Goal: Task Accomplishment & Management: Use online tool/utility

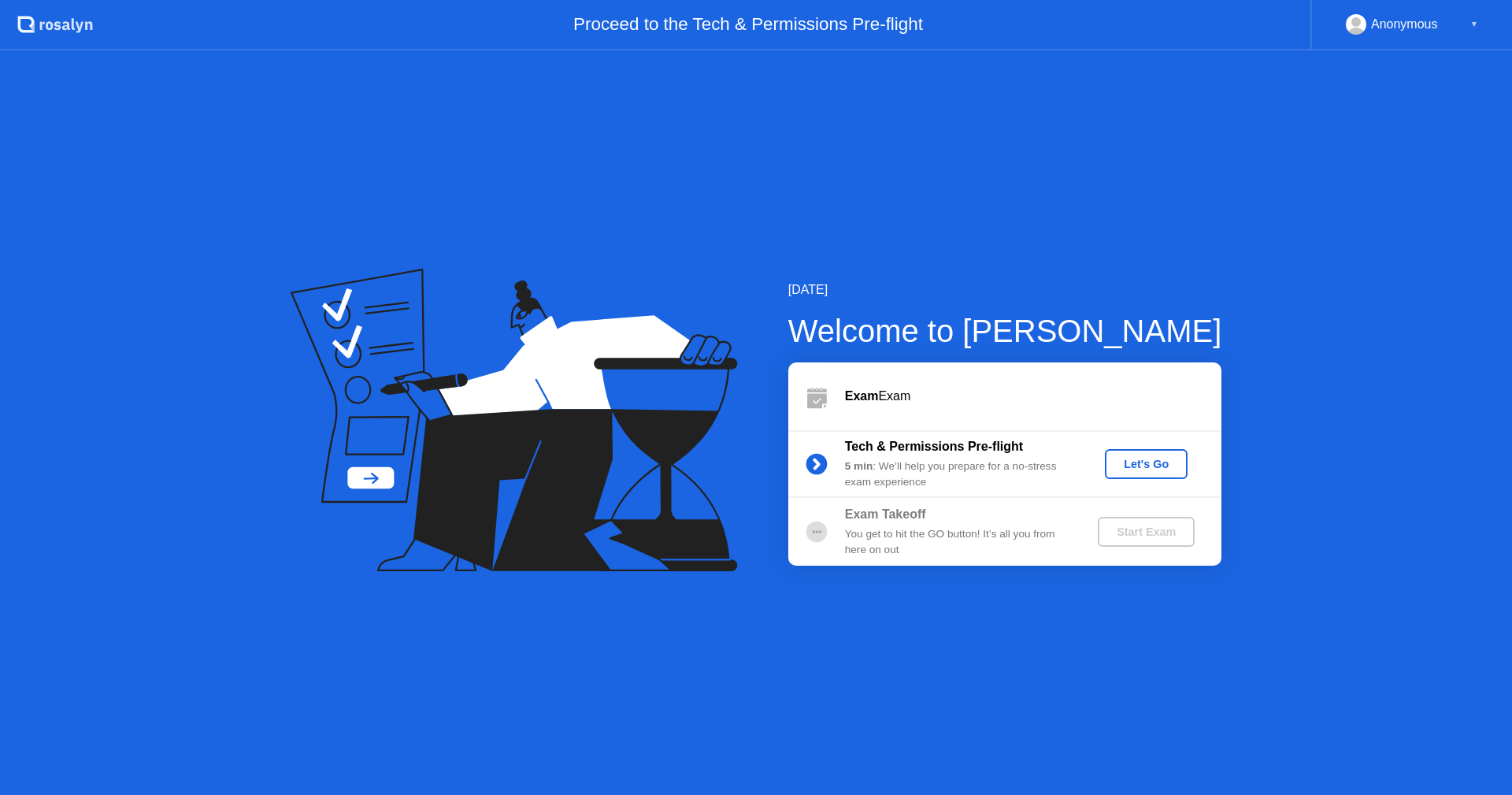
click at [1135, 468] on div "Let's Go" at bounding box center [1146, 464] width 70 height 13
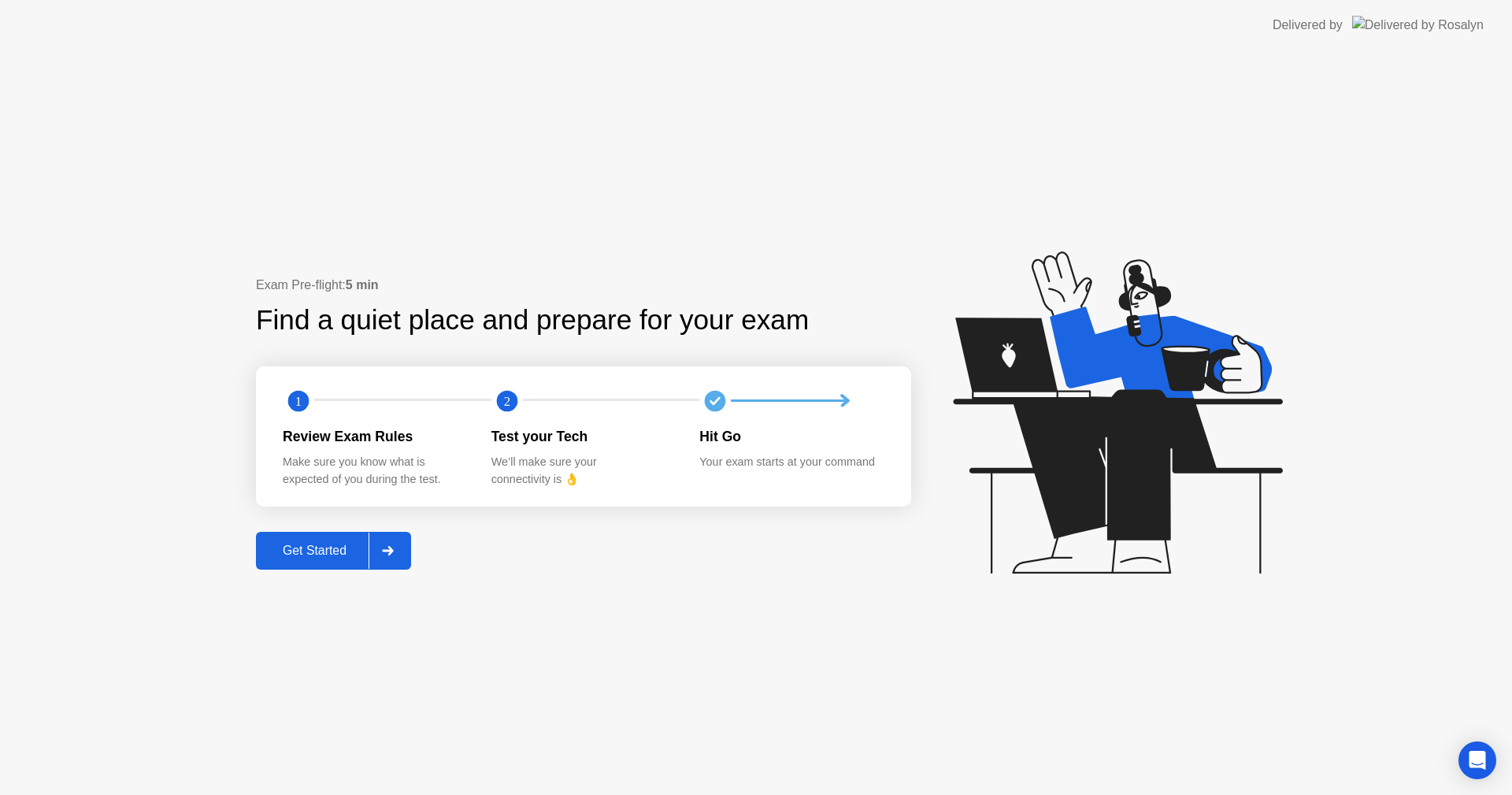
click at [306, 548] on div "Get Started" at bounding box center [314, 551] width 108 height 14
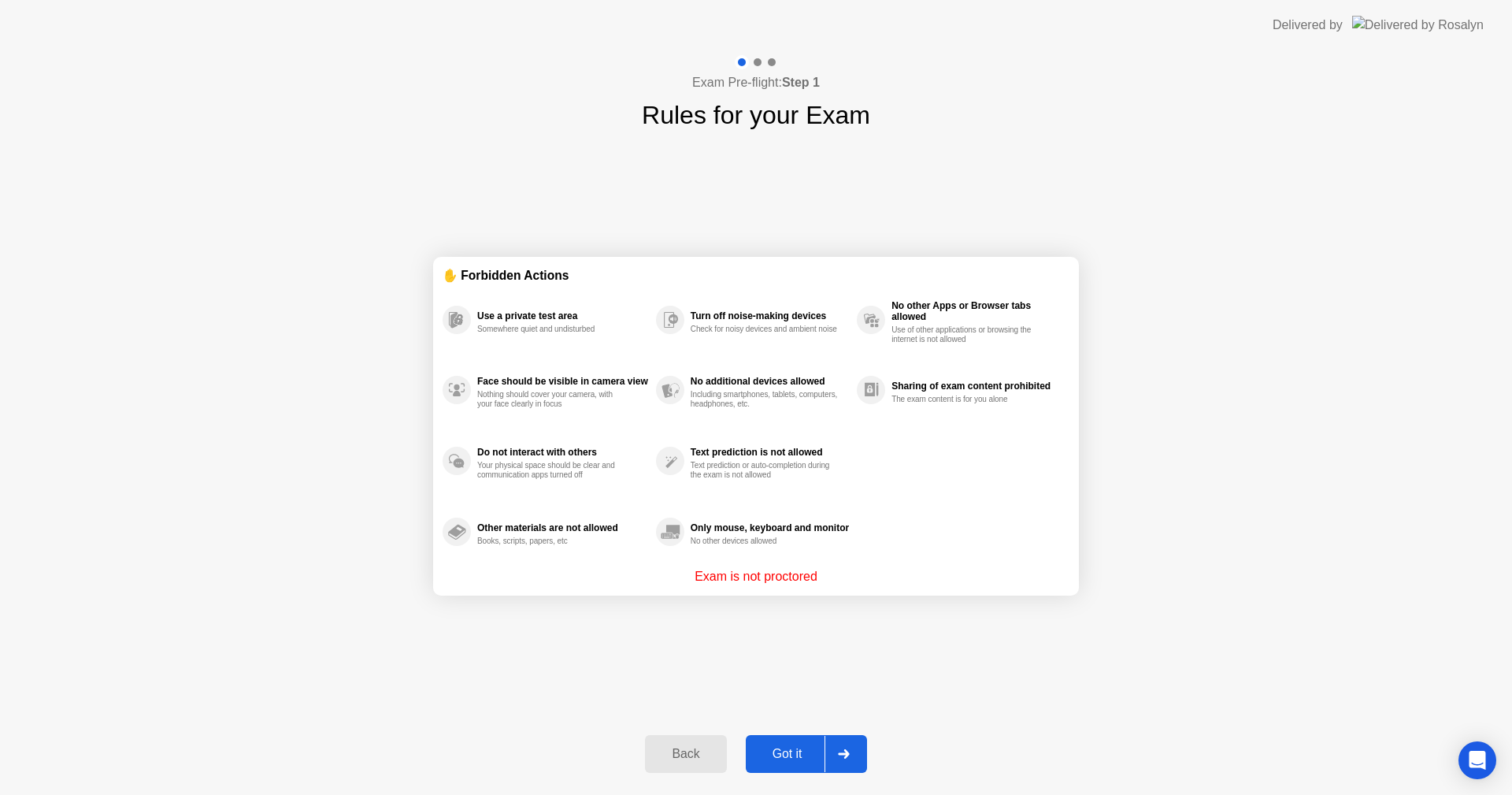
click at [794, 748] on div "Got it" at bounding box center [788, 754] width 74 height 14
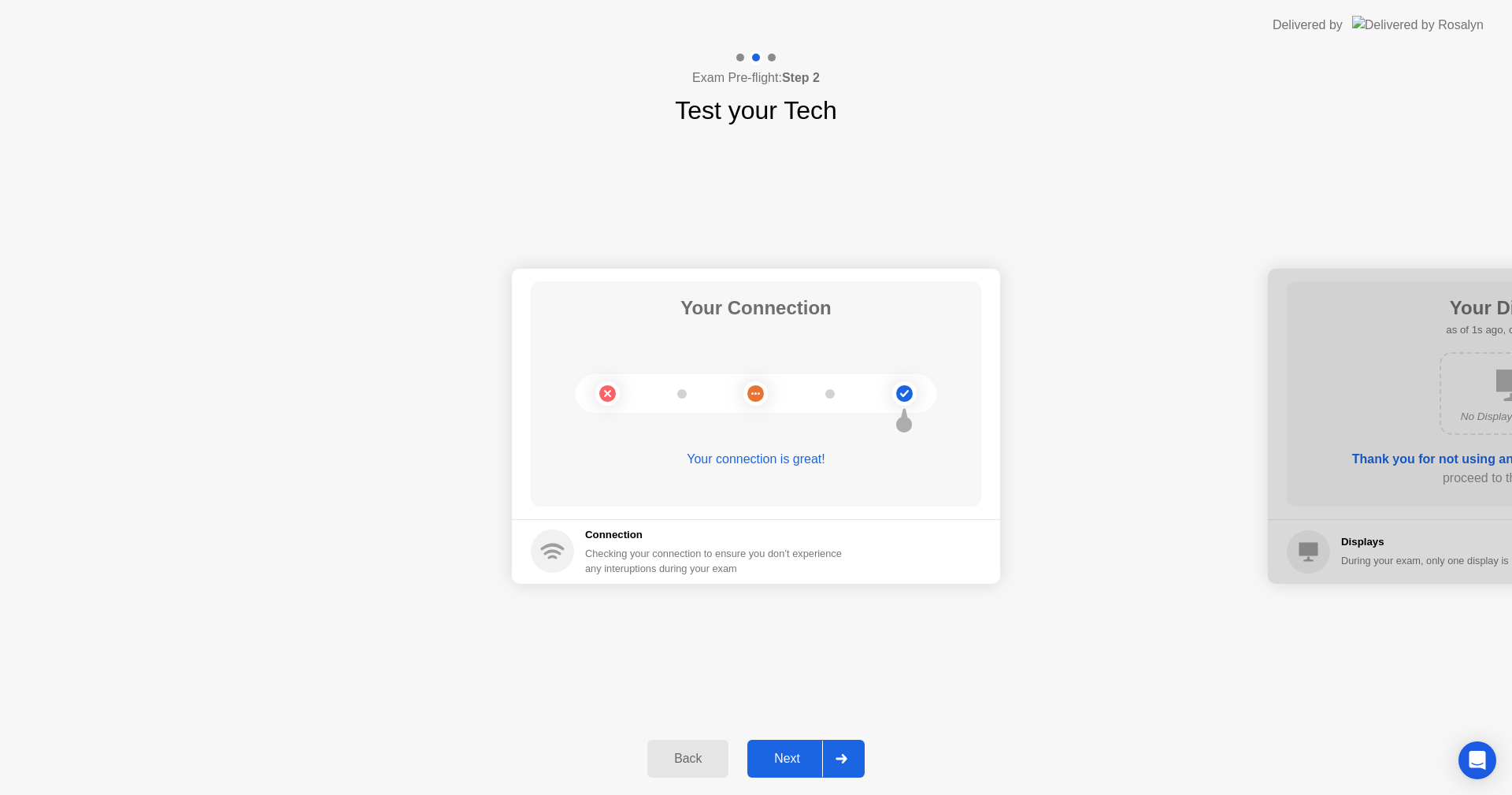
click at [811, 752] on div "Next" at bounding box center [787, 759] width 70 height 14
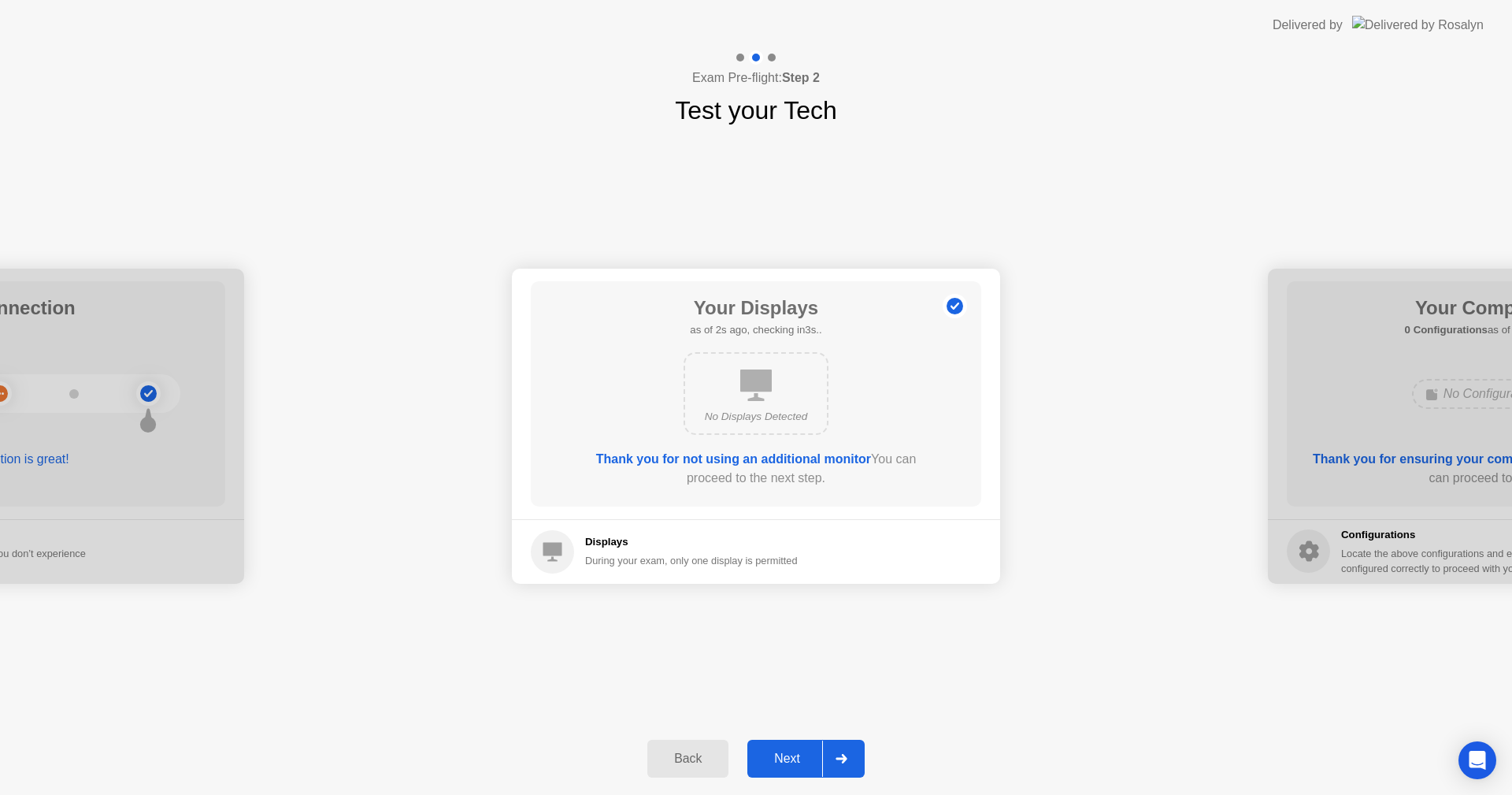
click at [811, 752] on div "Next" at bounding box center [787, 759] width 70 height 14
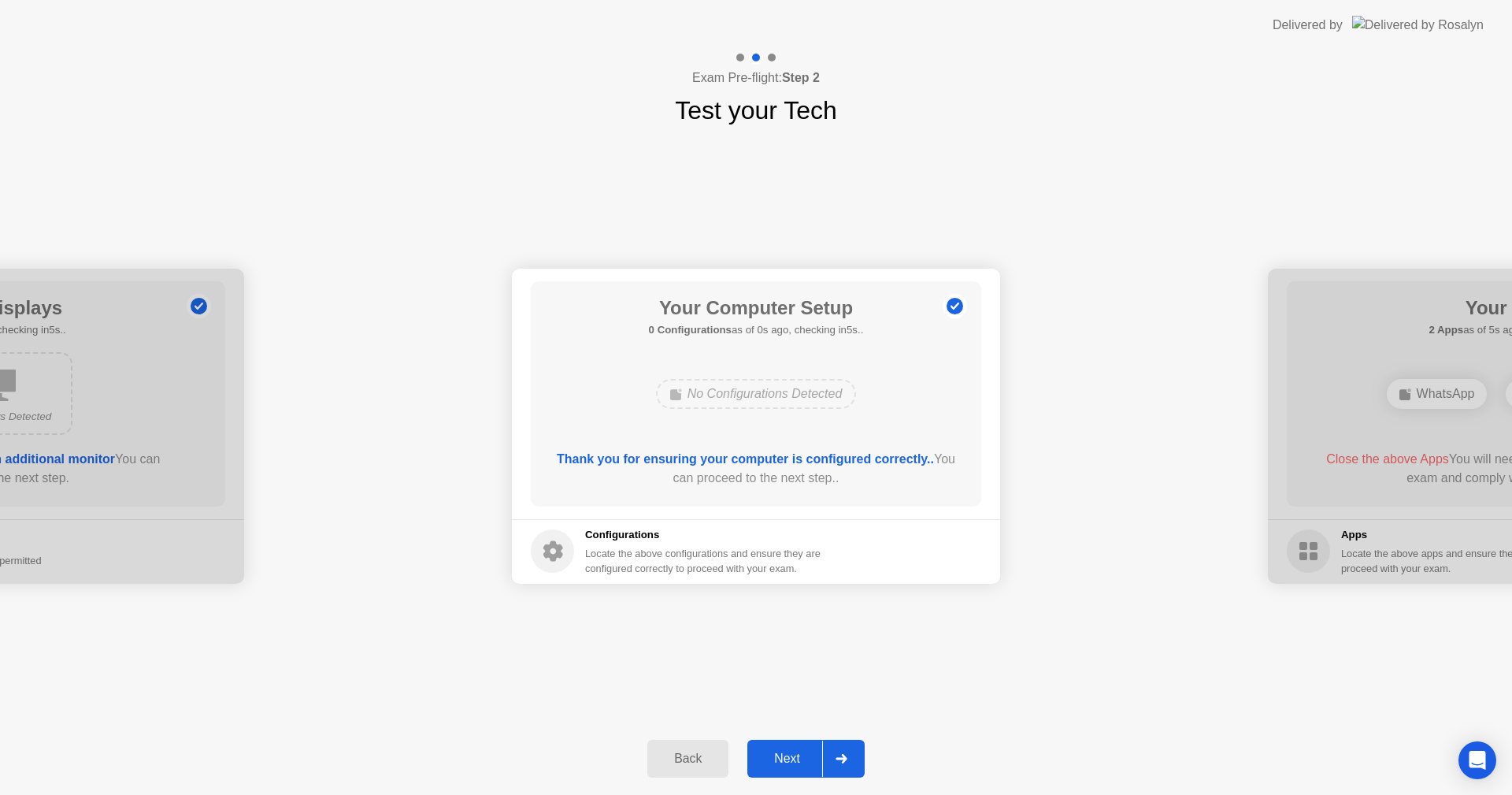
click at [787, 752] on div "Next" at bounding box center [787, 759] width 70 height 14
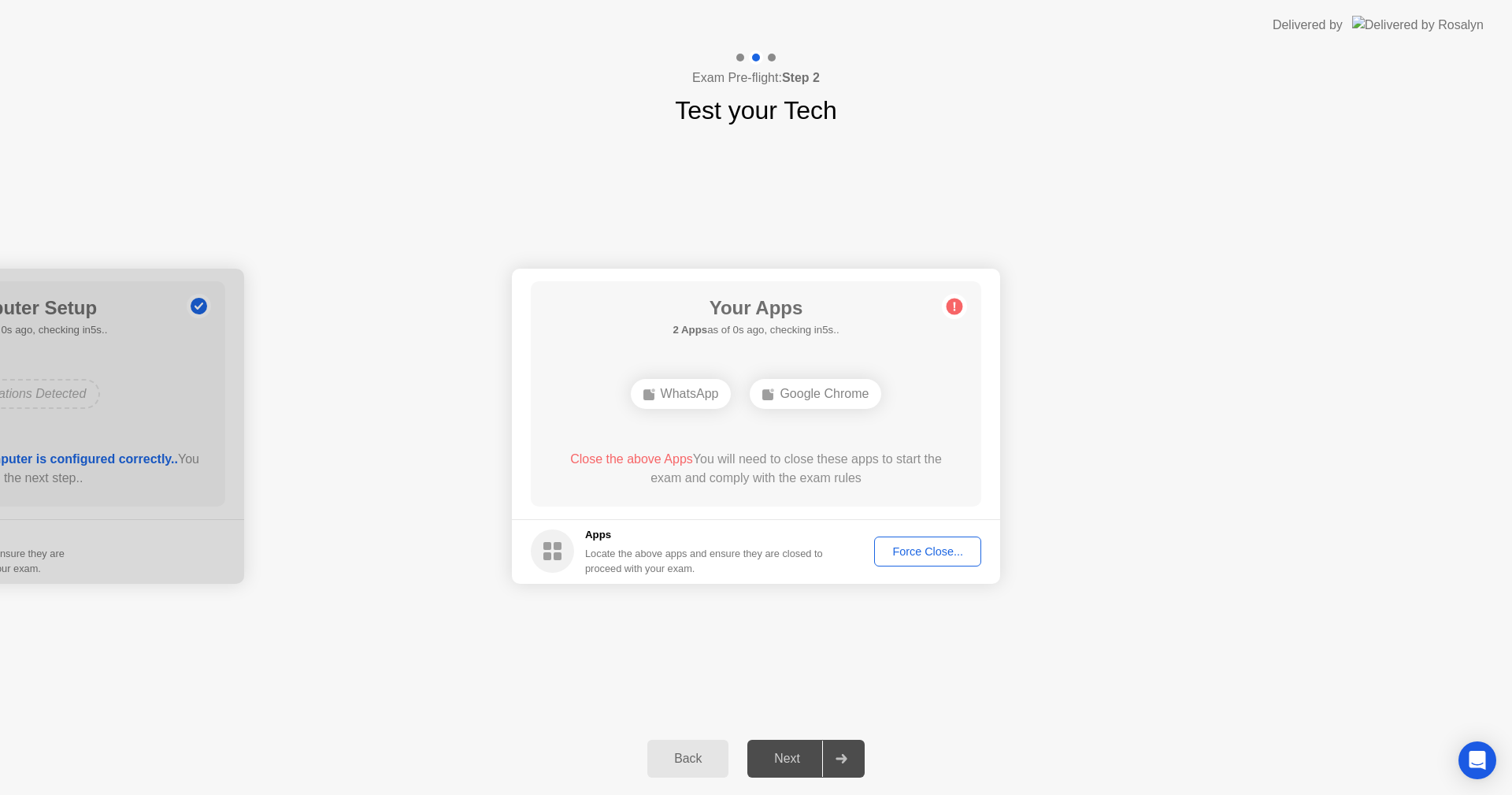
click at [948, 563] on button "Force Close..." at bounding box center [928, 551] width 107 height 30
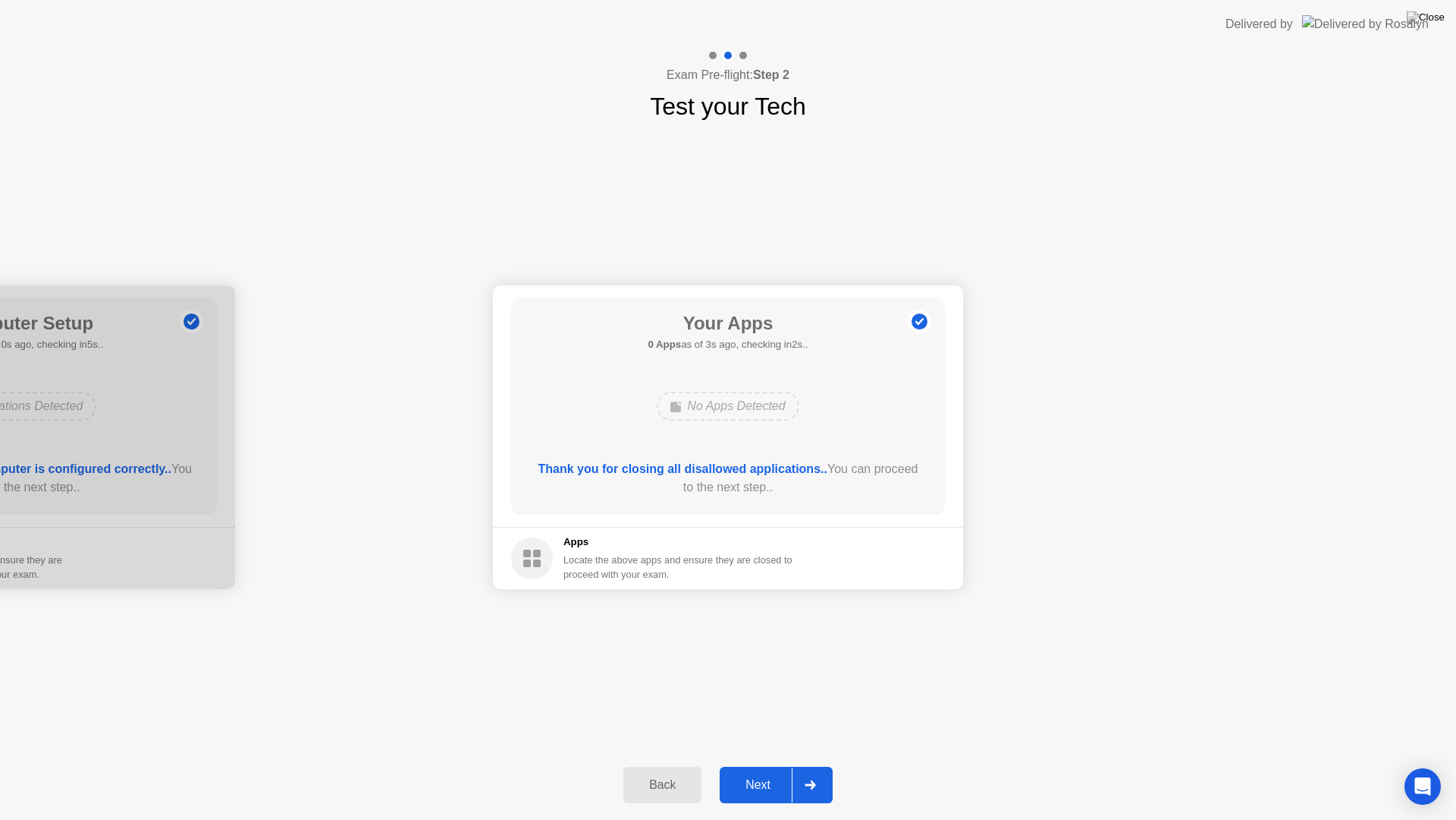
click at [763, 765] on button "Next" at bounding box center [776, 784] width 113 height 36
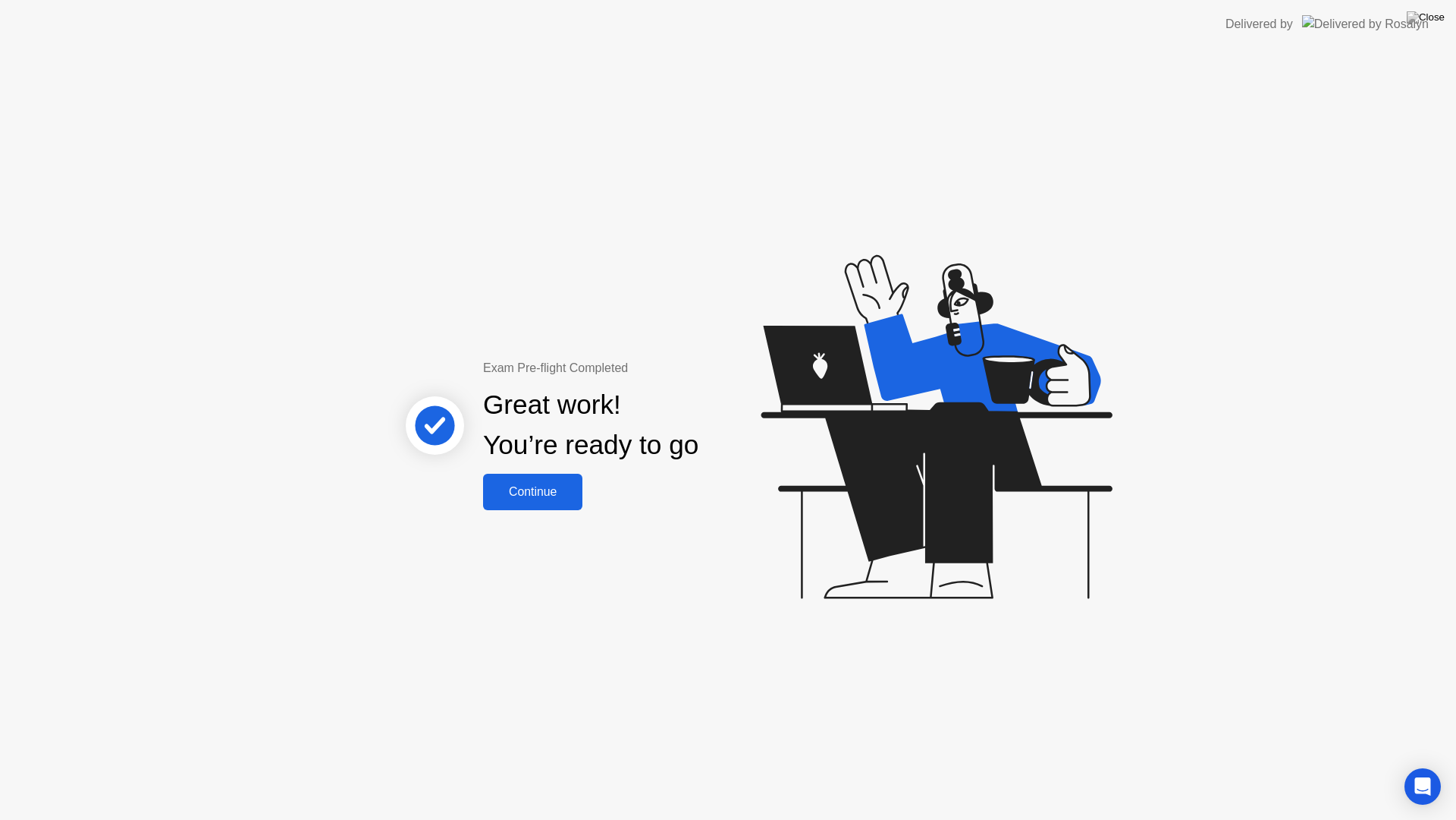
click at [568, 492] on div "Continue" at bounding box center [532, 492] width 90 height 14
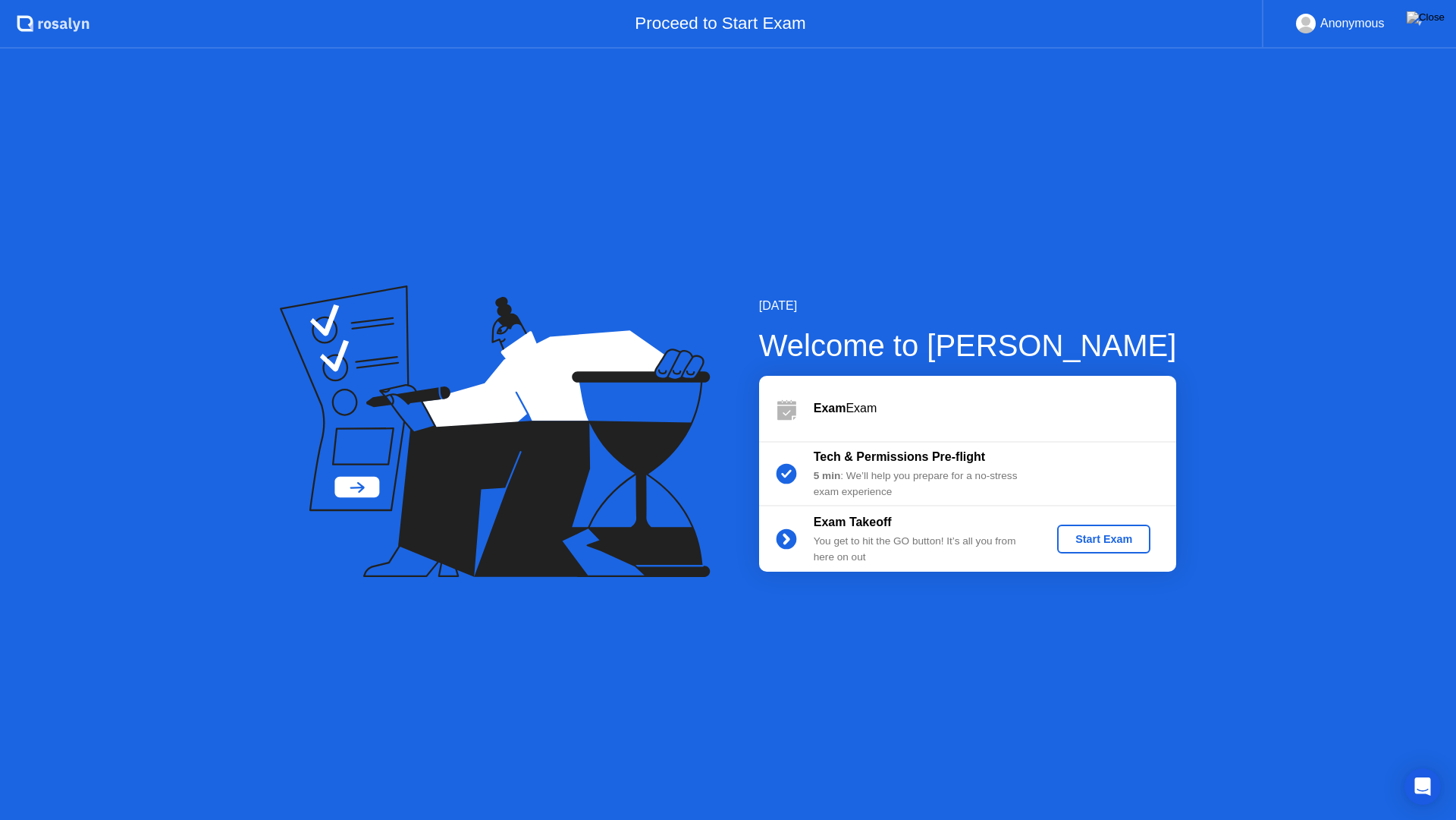
click at [1101, 538] on div "Start Exam" at bounding box center [1104, 539] width 81 height 12
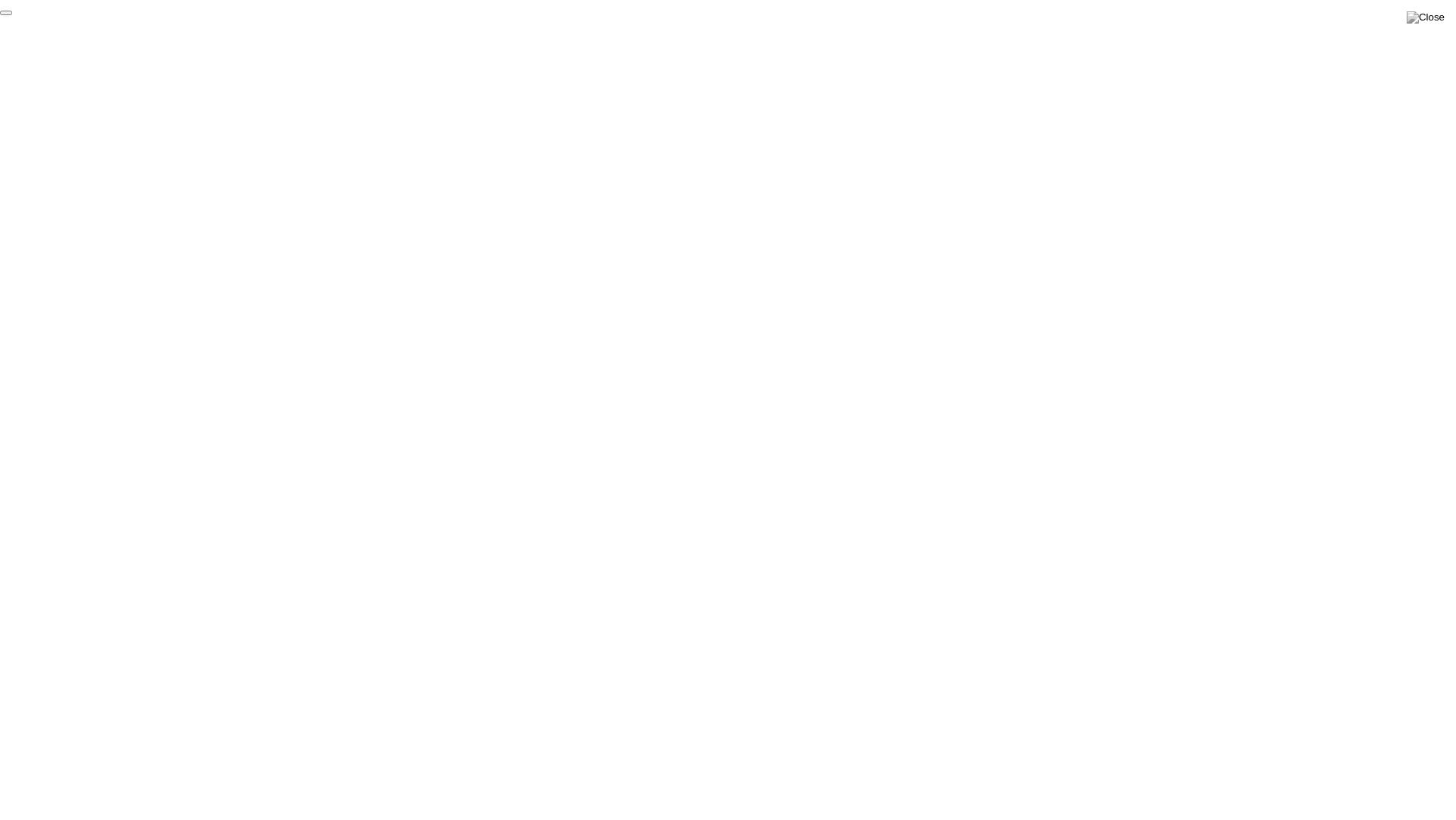
click div "End Proctoring Session"
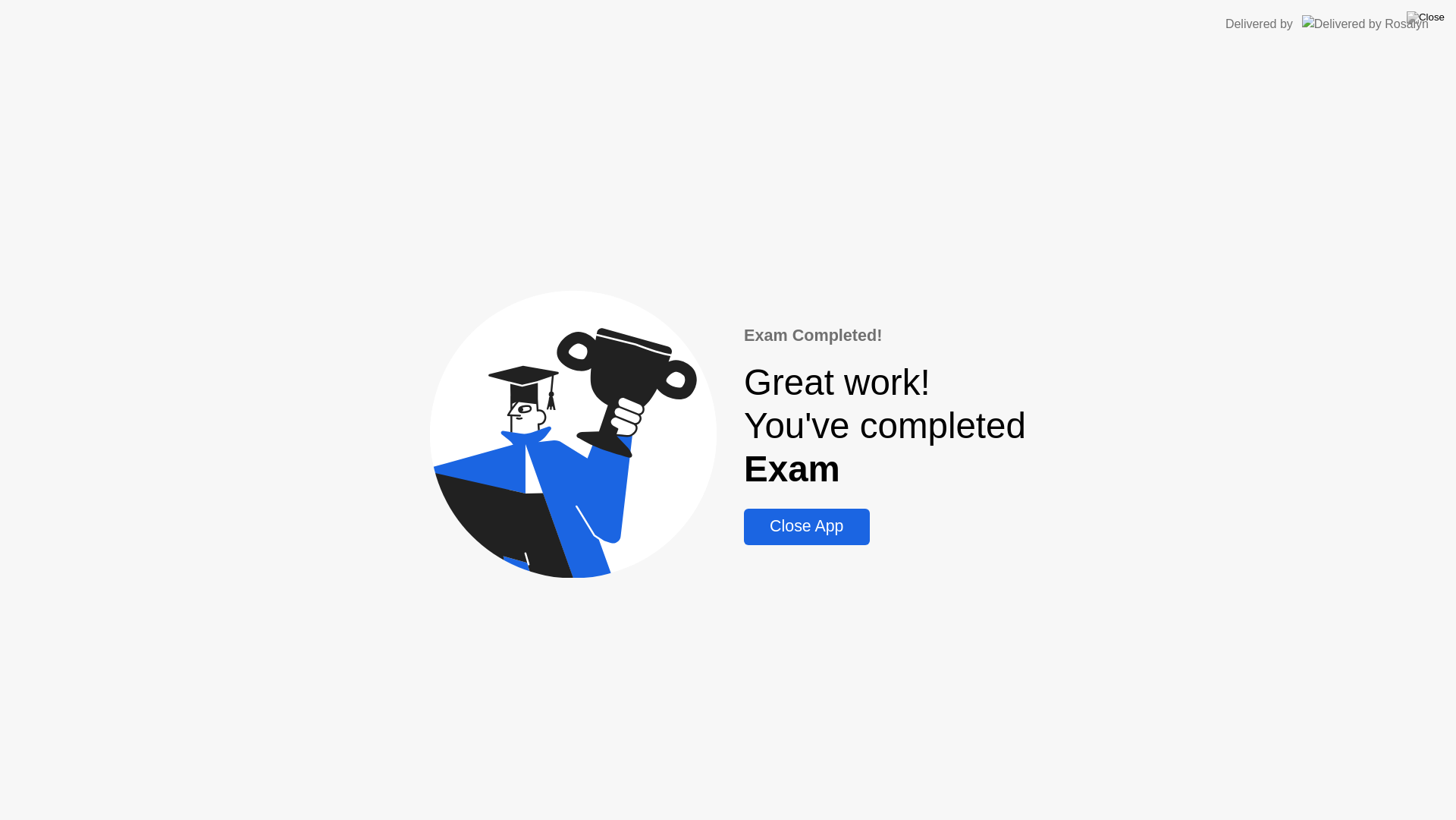
click at [833, 522] on div "Close App" at bounding box center [806, 526] width 116 height 19
